Goal: Information Seeking & Learning: Learn about a topic

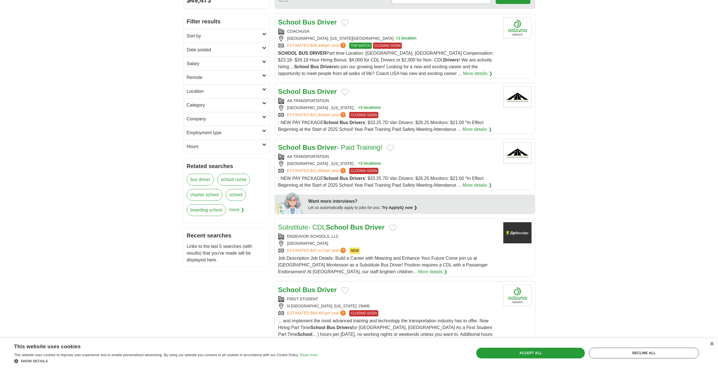
scroll to position [85, 0]
click at [214, 116] on h2 "Company" at bounding box center [224, 118] width 75 height 7
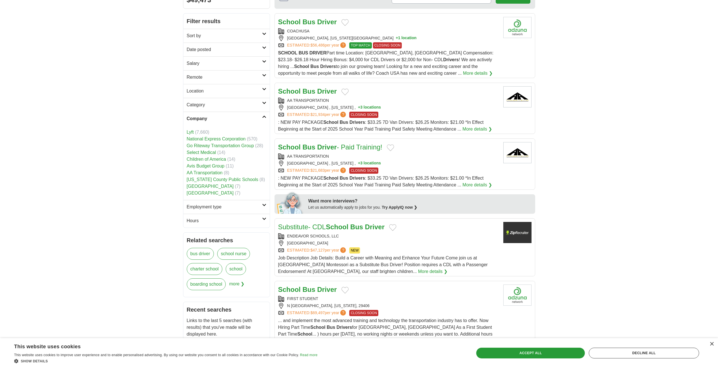
click at [218, 139] on link "National Express Corporation" at bounding box center [216, 139] width 59 height 5
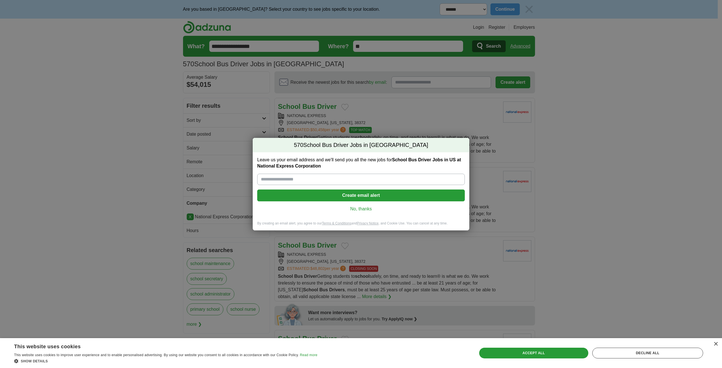
click at [362, 206] on link "No, thanks" at bounding box center [361, 209] width 199 height 6
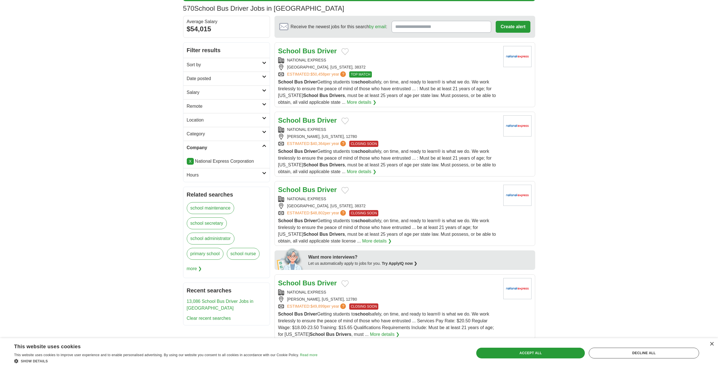
scroll to position [56, 0]
